Goal: Navigation & Orientation: Understand site structure

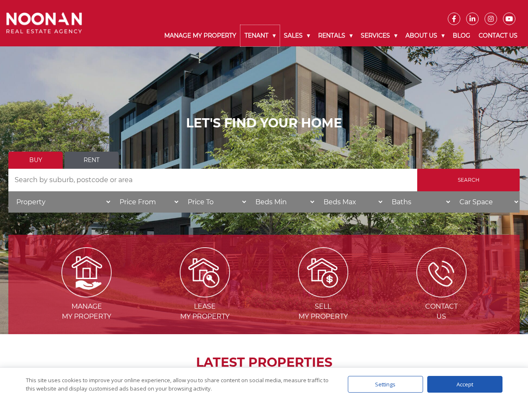
click at [260, 36] on link "Tenant" at bounding box center [259, 35] width 39 height 21
click at [297, 36] on link "Sales" at bounding box center [297, 35] width 34 height 21
click at [336, 36] on link "Rentals" at bounding box center [335, 35] width 43 height 21
click at [380, 36] on link "Services" at bounding box center [379, 35] width 45 height 21
click at [426, 36] on link "About Us" at bounding box center [424, 35] width 47 height 21
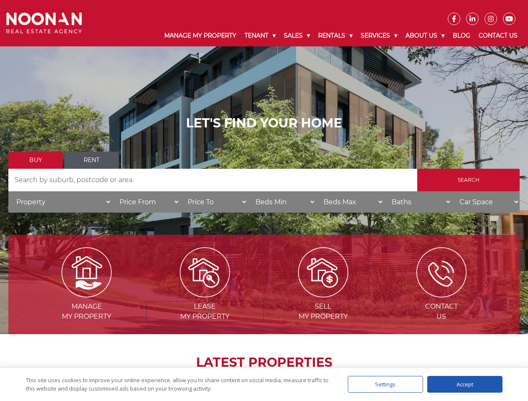
click at [205, 294] on img at bounding box center [205, 273] width 50 height 50
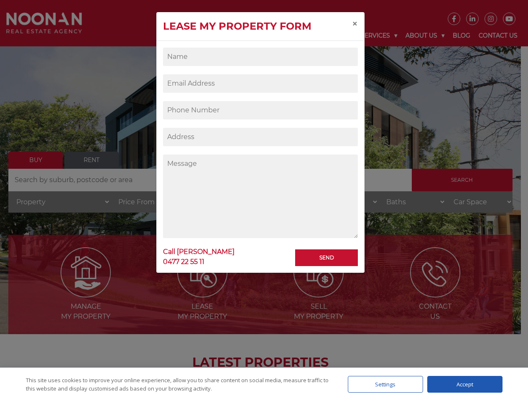
click at [386, 385] on div "Settings" at bounding box center [385, 384] width 75 height 17
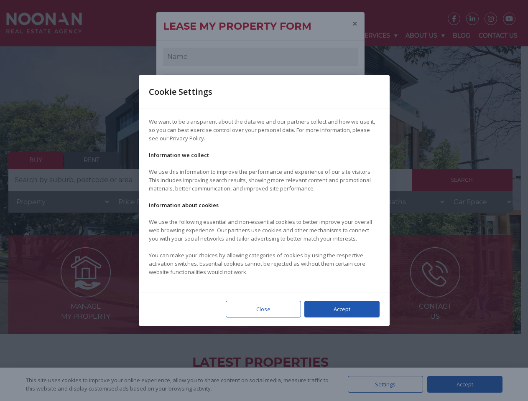
click at [465, 385] on div at bounding box center [264, 200] width 528 height 401
